Goal: Task Accomplishment & Management: Use online tool/utility

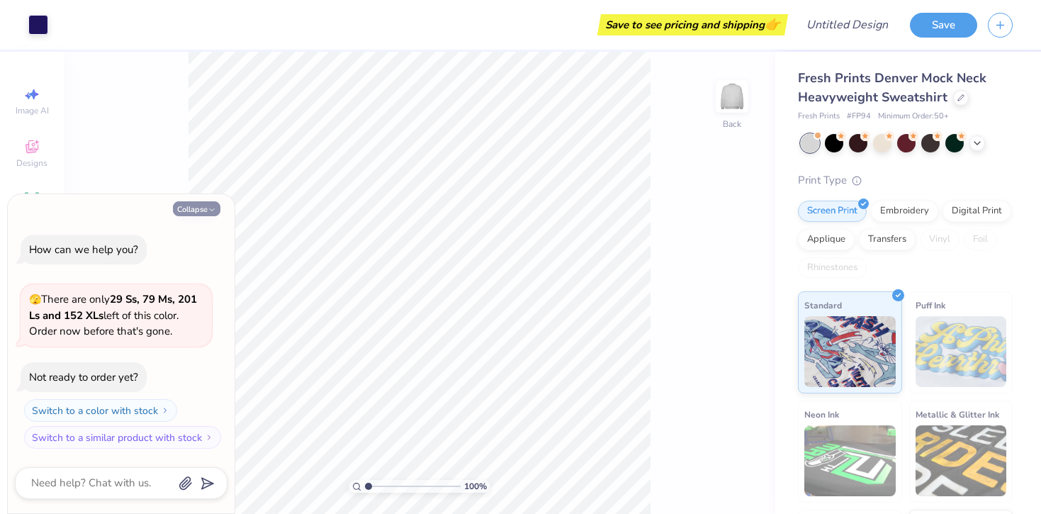
click at [208, 208] on icon "button" at bounding box center [212, 210] width 9 height 9
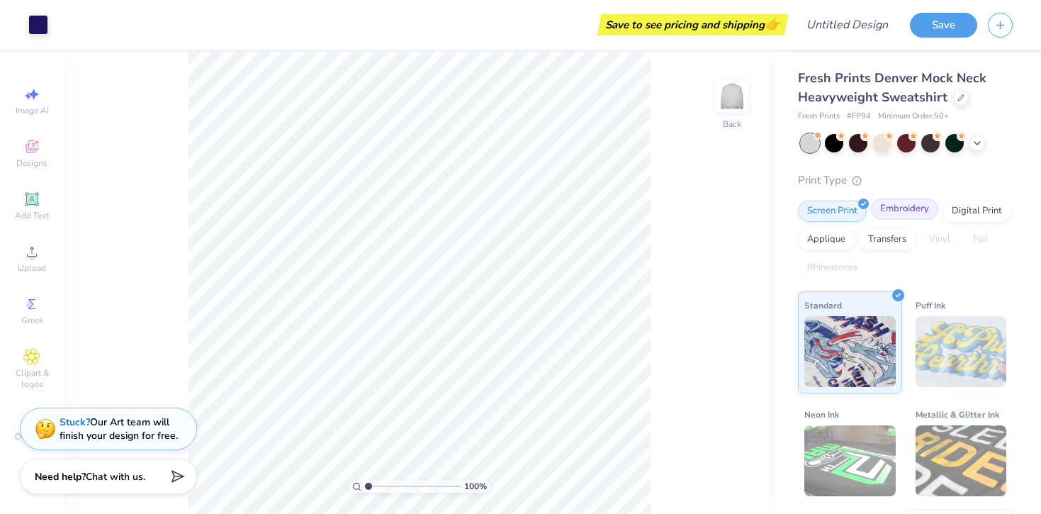
click at [913, 212] on div "Embroidery" at bounding box center [904, 208] width 67 height 21
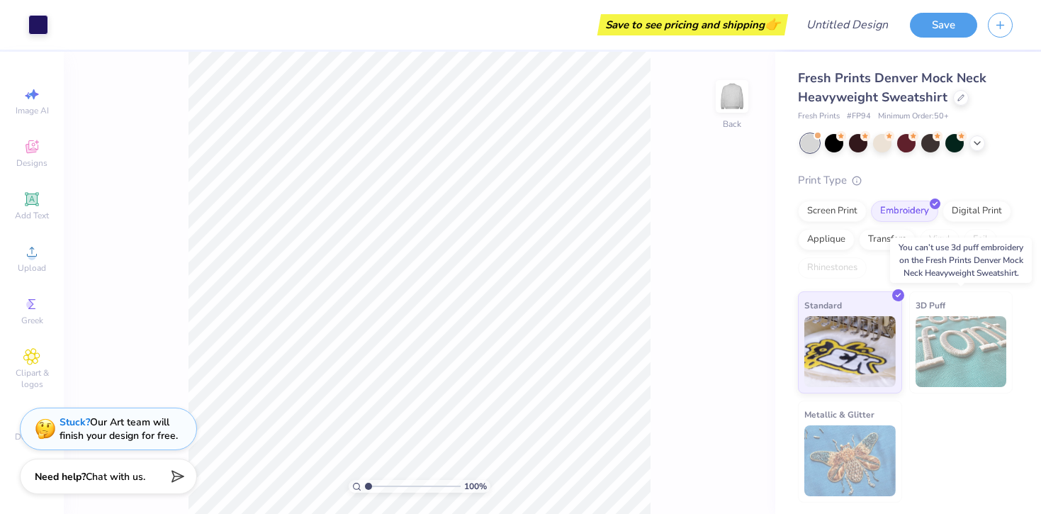
click at [948, 333] on img at bounding box center [961, 351] width 91 height 71
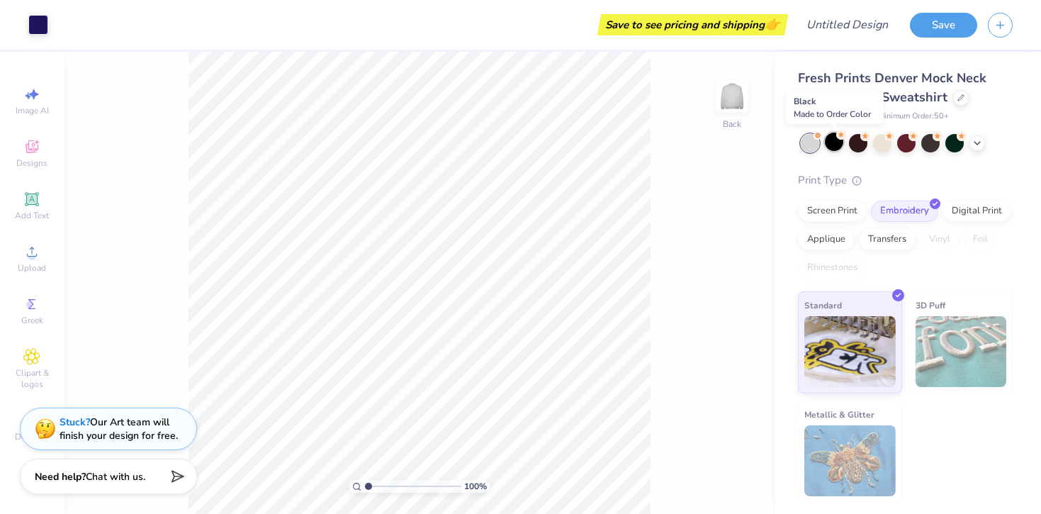
click at [835, 143] on div at bounding box center [834, 142] width 18 height 18
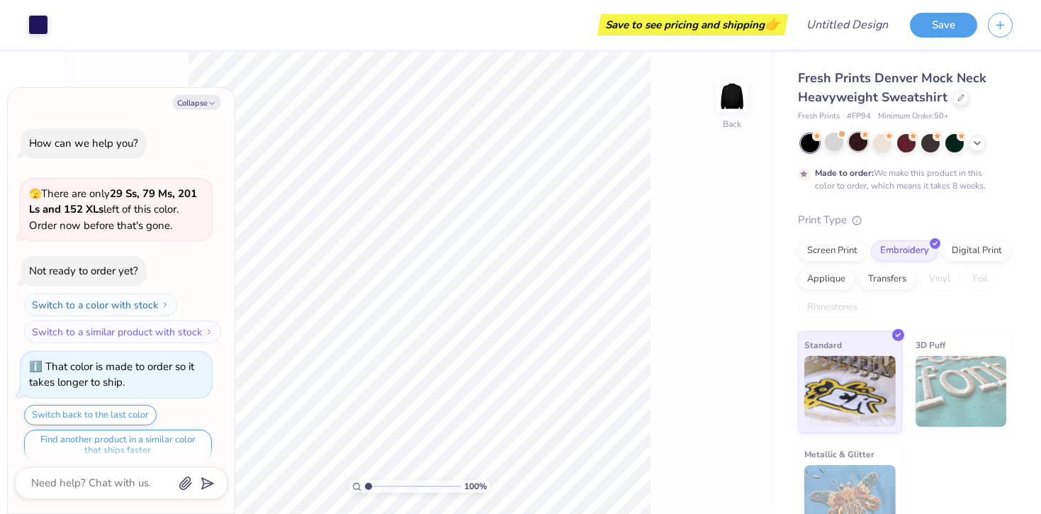
scroll to position [11, 0]
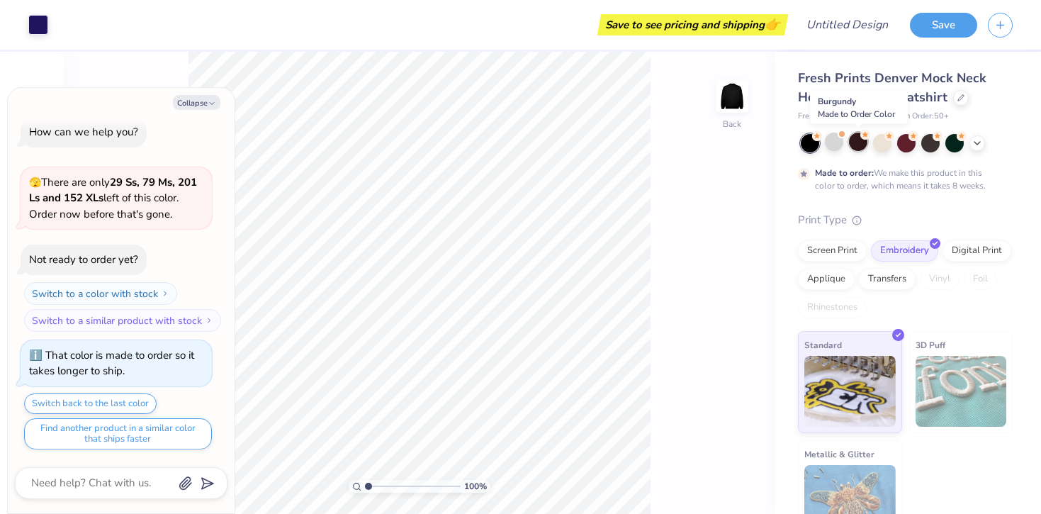
click at [858, 145] on div at bounding box center [858, 142] width 18 height 18
click at [885, 145] on div at bounding box center [882, 142] width 18 height 18
click at [904, 147] on div at bounding box center [906, 142] width 18 height 18
click at [926, 146] on div at bounding box center [930, 142] width 18 height 18
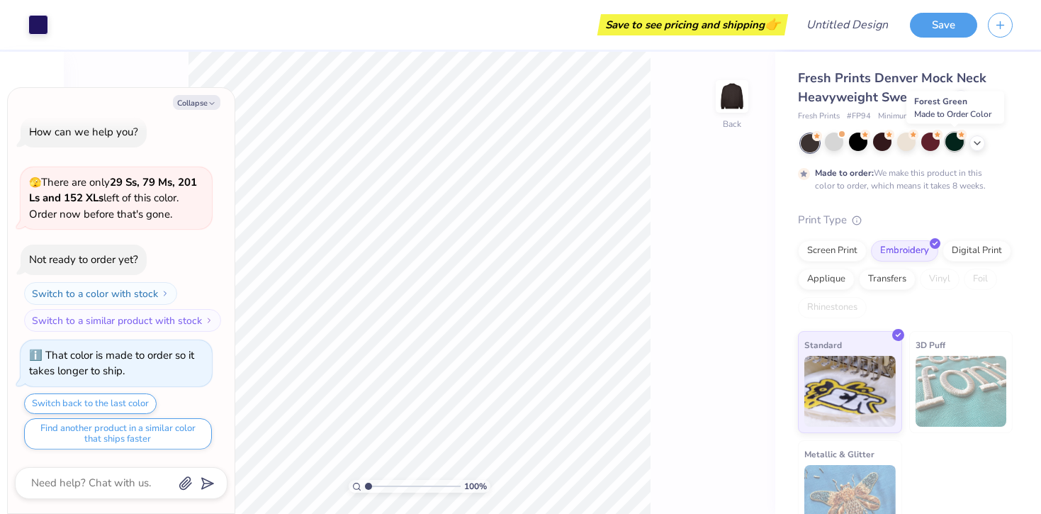
click at [949, 146] on div at bounding box center [955, 142] width 18 height 18
type textarea "x"
